Goal: Task Accomplishment & Management: Use online tool/utility

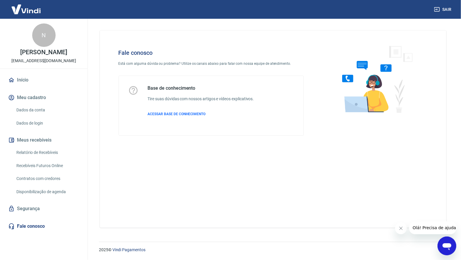
click at [54, 80] on link "Início" at bounding box center [44, 80] width 74 height 13
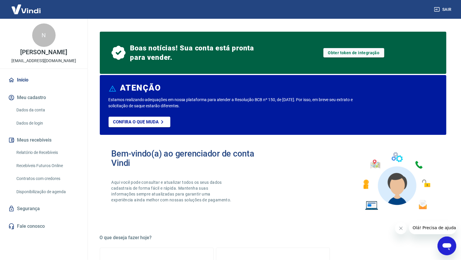
click at [57, 153] on link "Relatório de Recebíveis" at bounding box center [47, 152] width 66 height 12
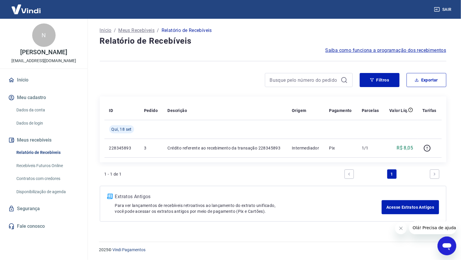
click at [428, 145] on icon "button" at bounding box center [427, 148] width 7 height 7
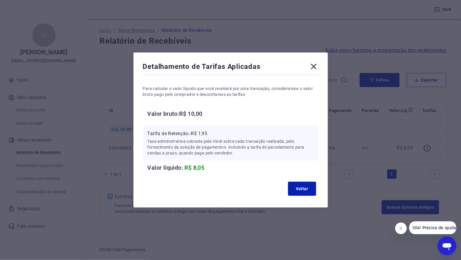
click at [317, 65] on icon at bounding box center [313, 66] width 9 height 9
